Goal: Navigation & Orientation: Find specific page/section

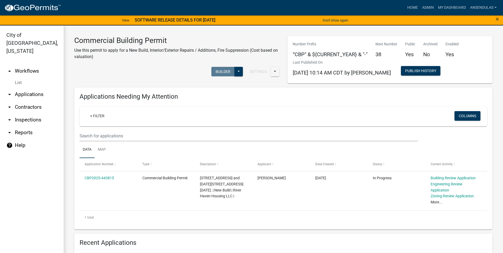
click at [18, 77] on link "List" at bounding box center [32, 82] width 64 height 11
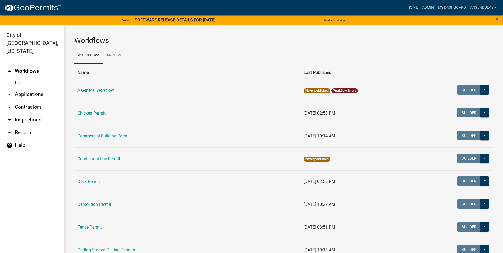
click at [22, 88] on link "arrow_drop_down Applications" at bounding box center [32, 94] width 64 height 13
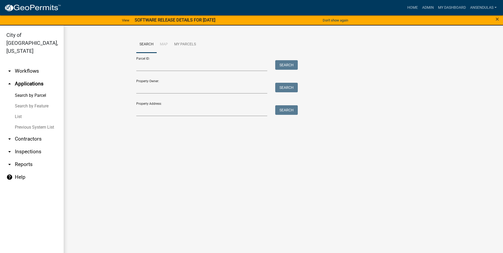
click at [20, 111] on link "List" at bounding box center [32, 116] width 64 height 11
